Goal: Share content: Share content

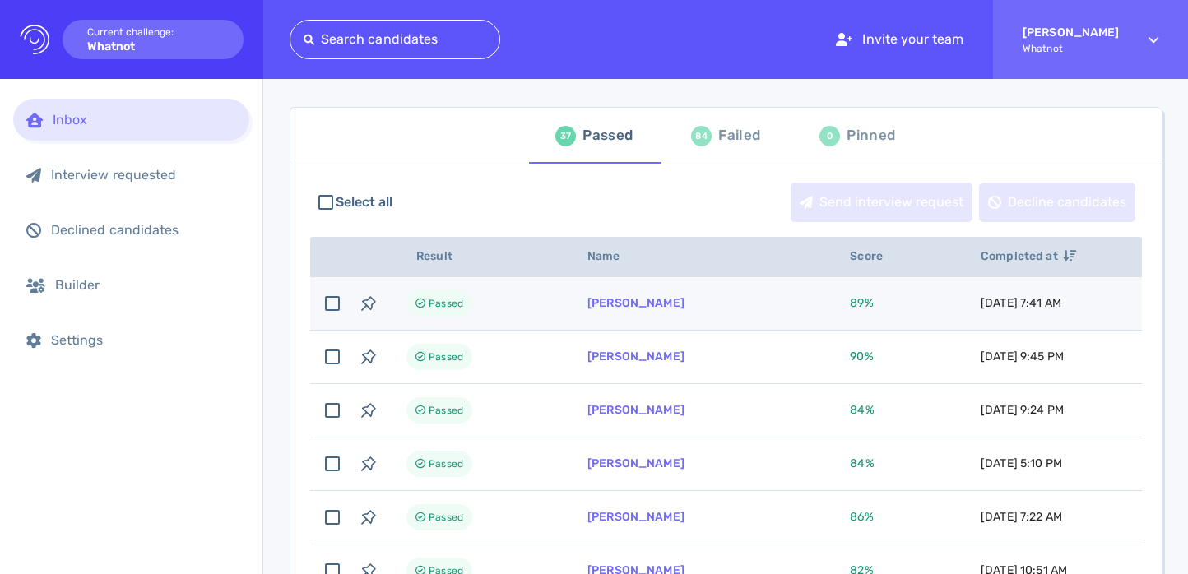
scroll to position [86, 0]
drag, startPoint x: 707, startPoint y: 308, endPoint x: 589, endPoint y: 304, distance: 117.7
click at [589, 304] on td "Lennon Clarke" at bounding box center [699, 302] width 262 height 53
checkbox input "true"
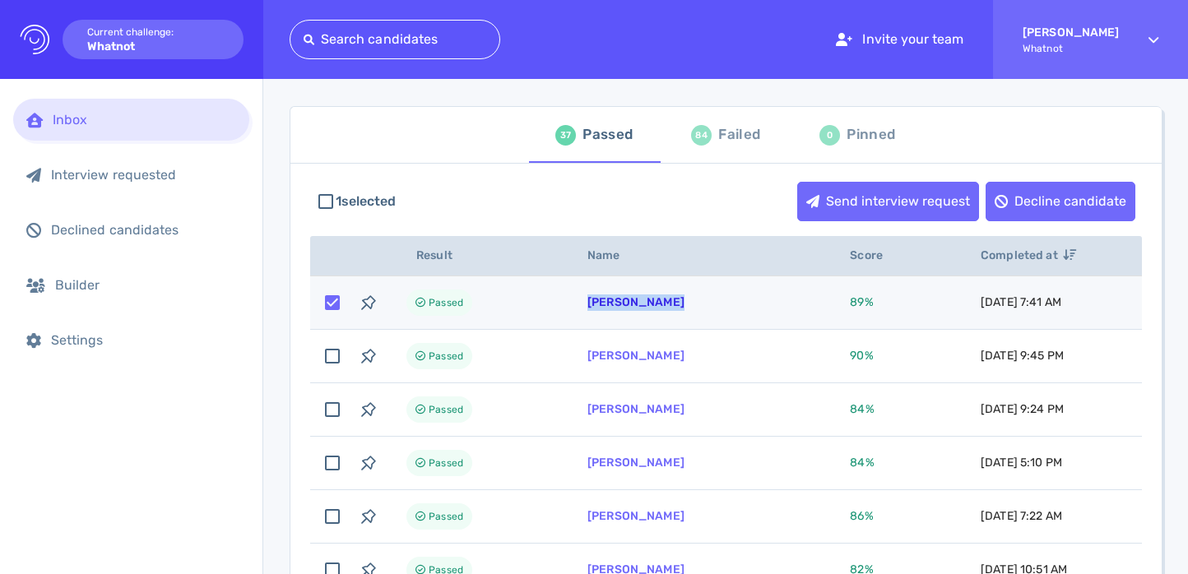
copy link "Lennon Clarke"
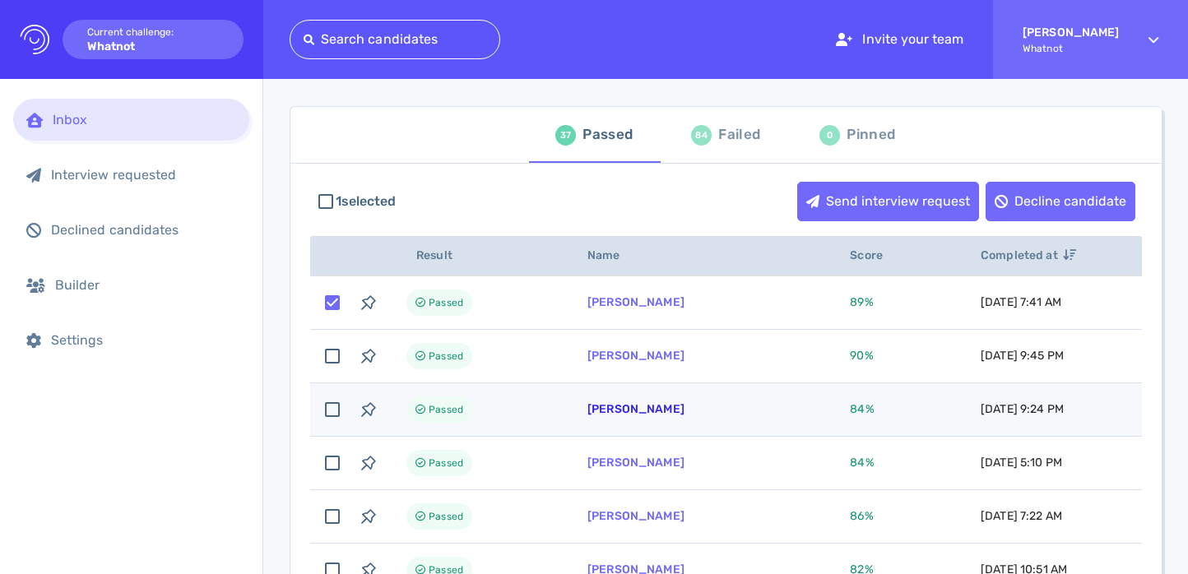
click at [644, 414] on link "Sheena Toro" at bounding box center [635, 409] width 97 height 14
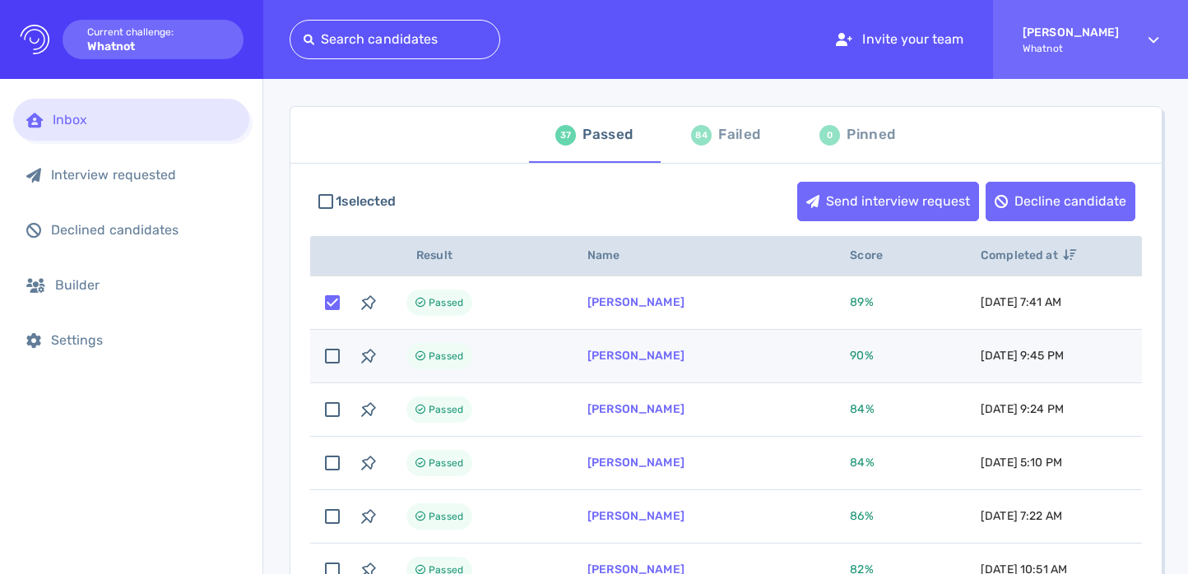
click at [618, 348] on td "[PERSON_NAME]" at bounding box center [699, 356] width 262 height 53
checkbox input "true"
click at [618, 351] on link "[PERSON_NAME]" at bounding box center [635, 356] width 97 height 14
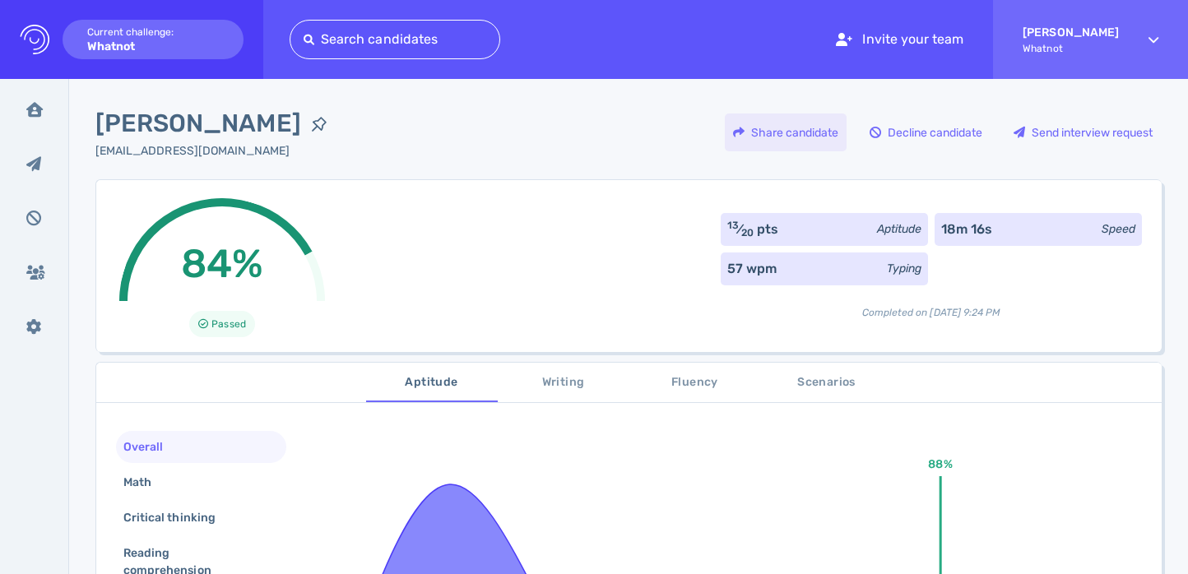
click at [795, 130] on div "Share candidate" at bounding box center [786, 133] width 122 height 38
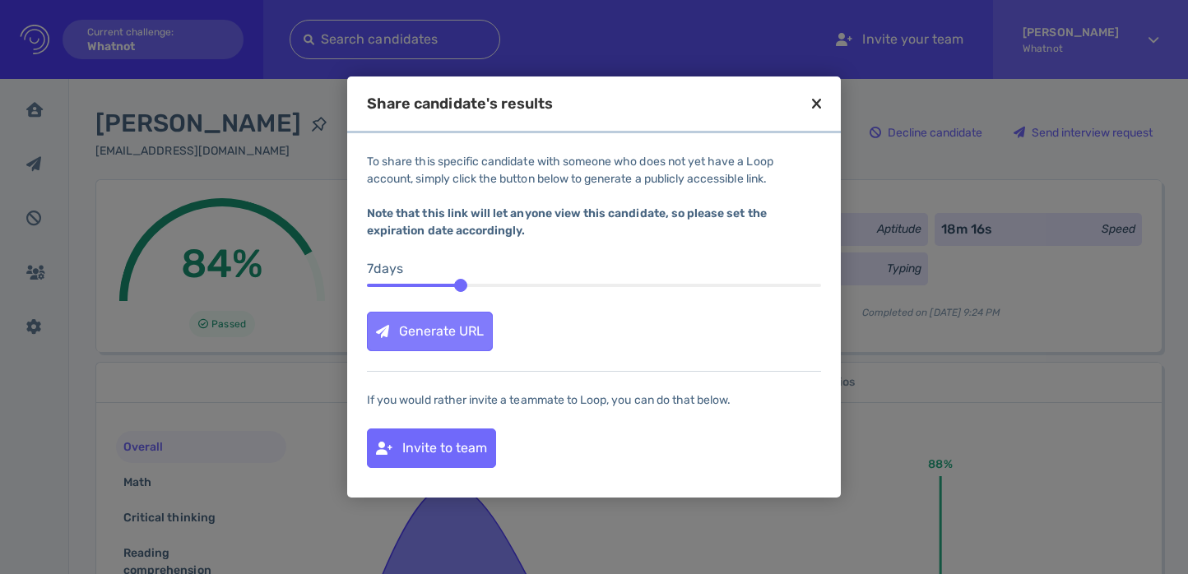
click at [445, 340] on div "Generate URL" at bounding box center [430, 332] width 124 height 38
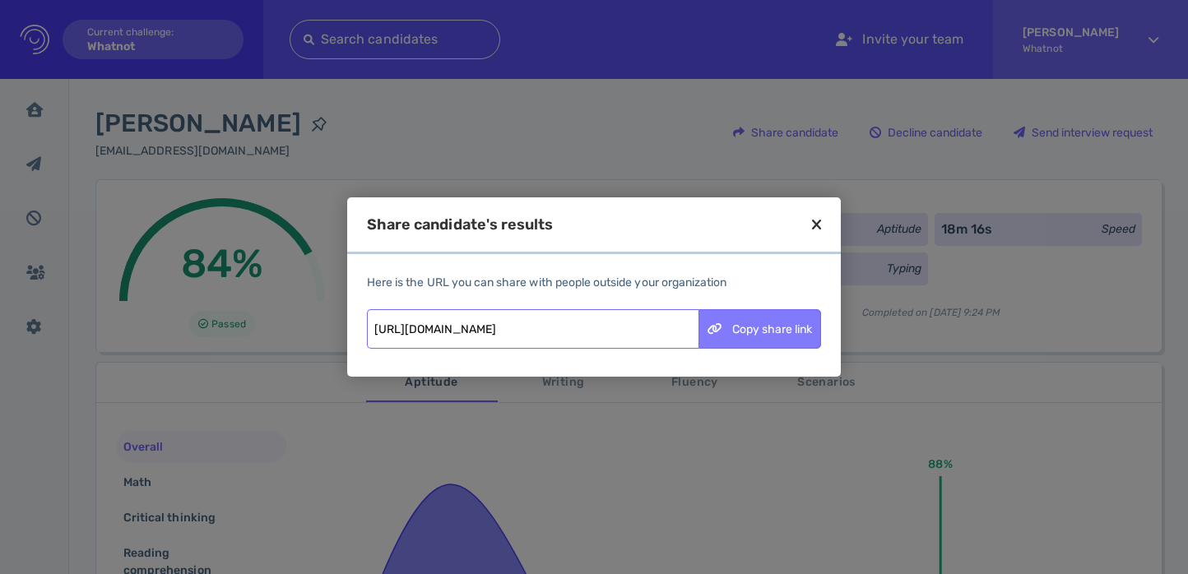
click at [748, 318] on div "Copy share link" at bounding box center [759, 329] width 121 height 38
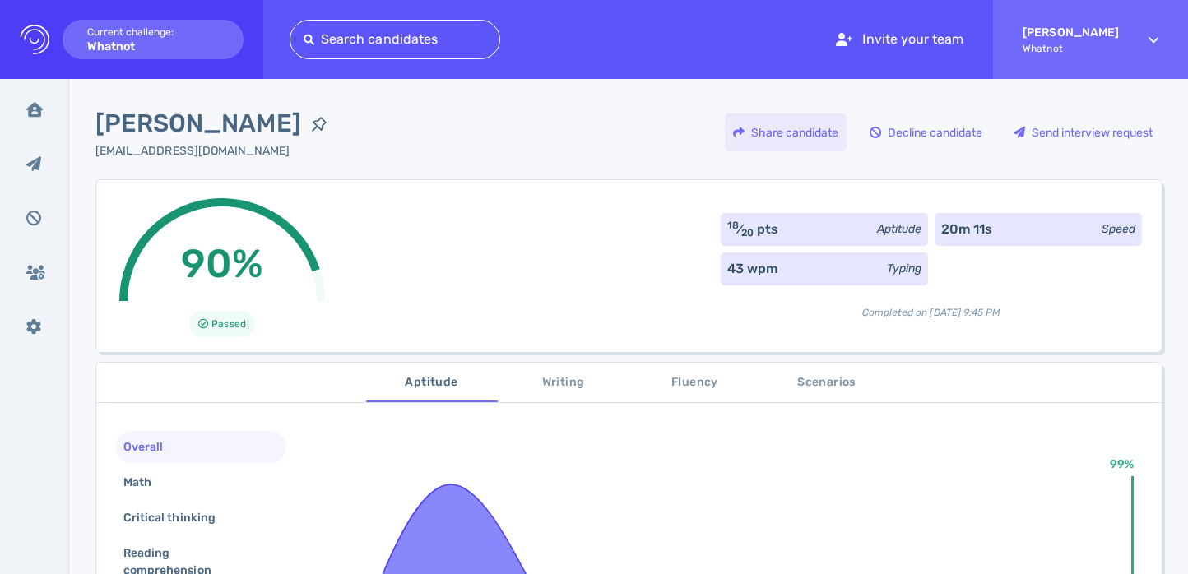
click at [796, 131] on div "Share candidate" at bounding box center [786, 133] width 122 height 38
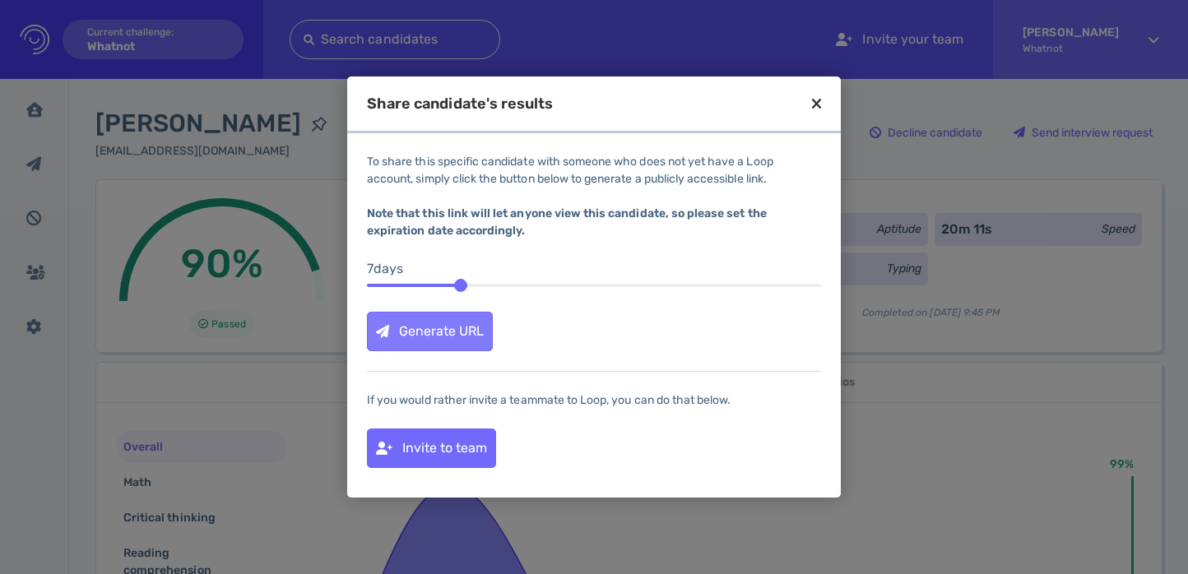
click at [472, 319] on div "Generate URL" at bounding box center [430, 332] width 124 height 38
